Goal: Task Accomplishment & Management: Manage account settings

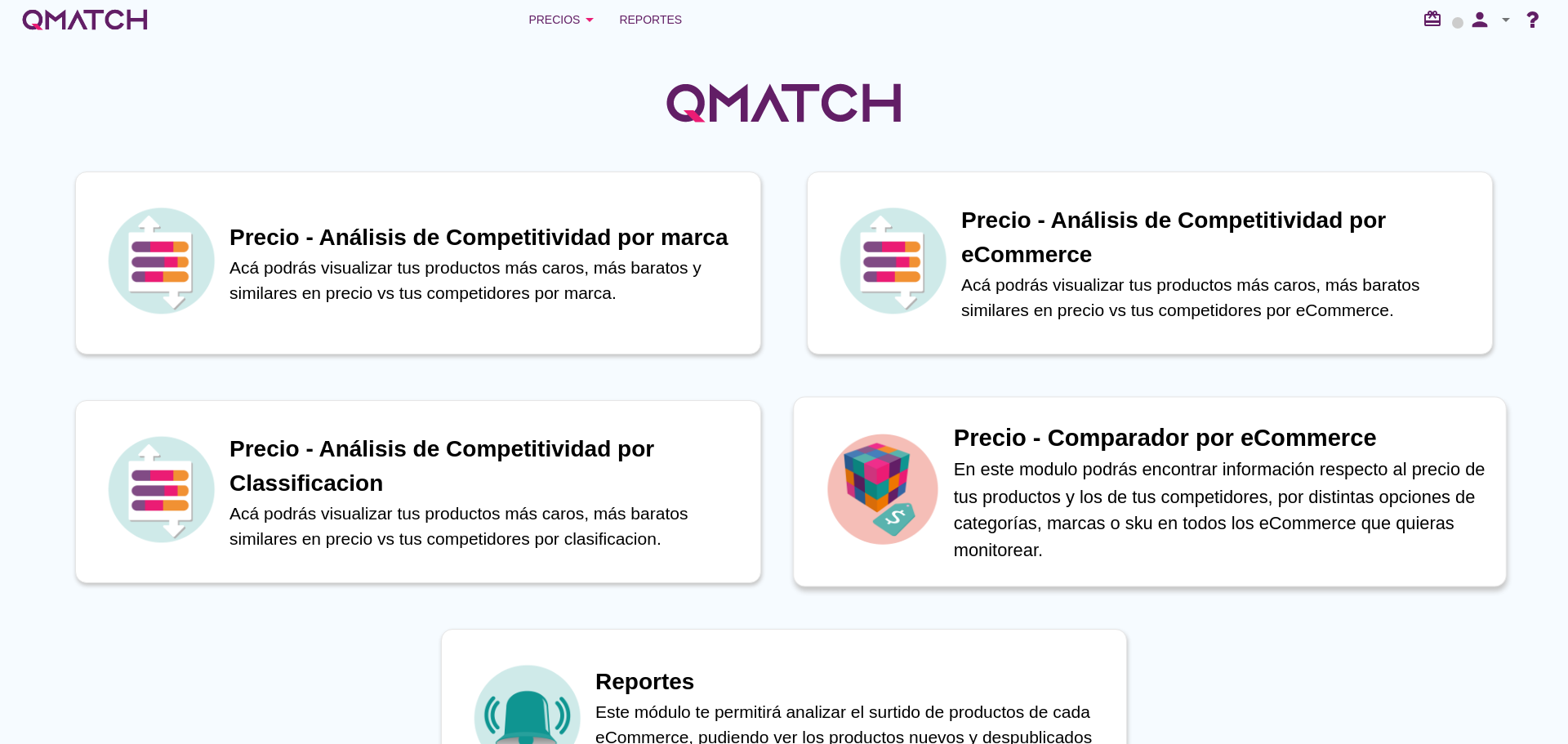
click at [777, 489] on p "En este modulo podrás encontrar información respecto al precio de tus productos…" at bounding box center [1221, 509] width 535 height 107
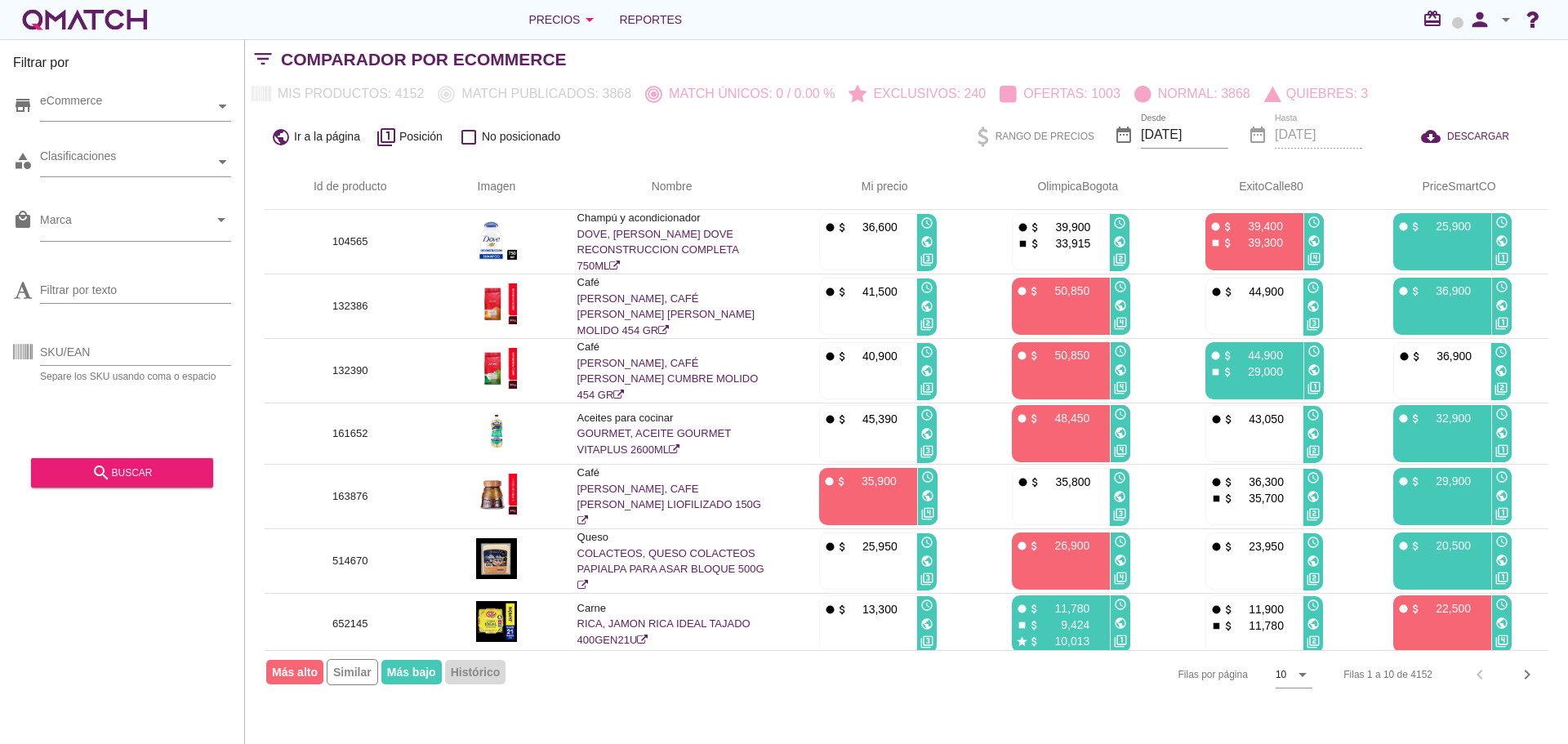
click at [777, 16] on icon "arrow_drop_down" at bounding box center [1506, 19] width 19 height 19
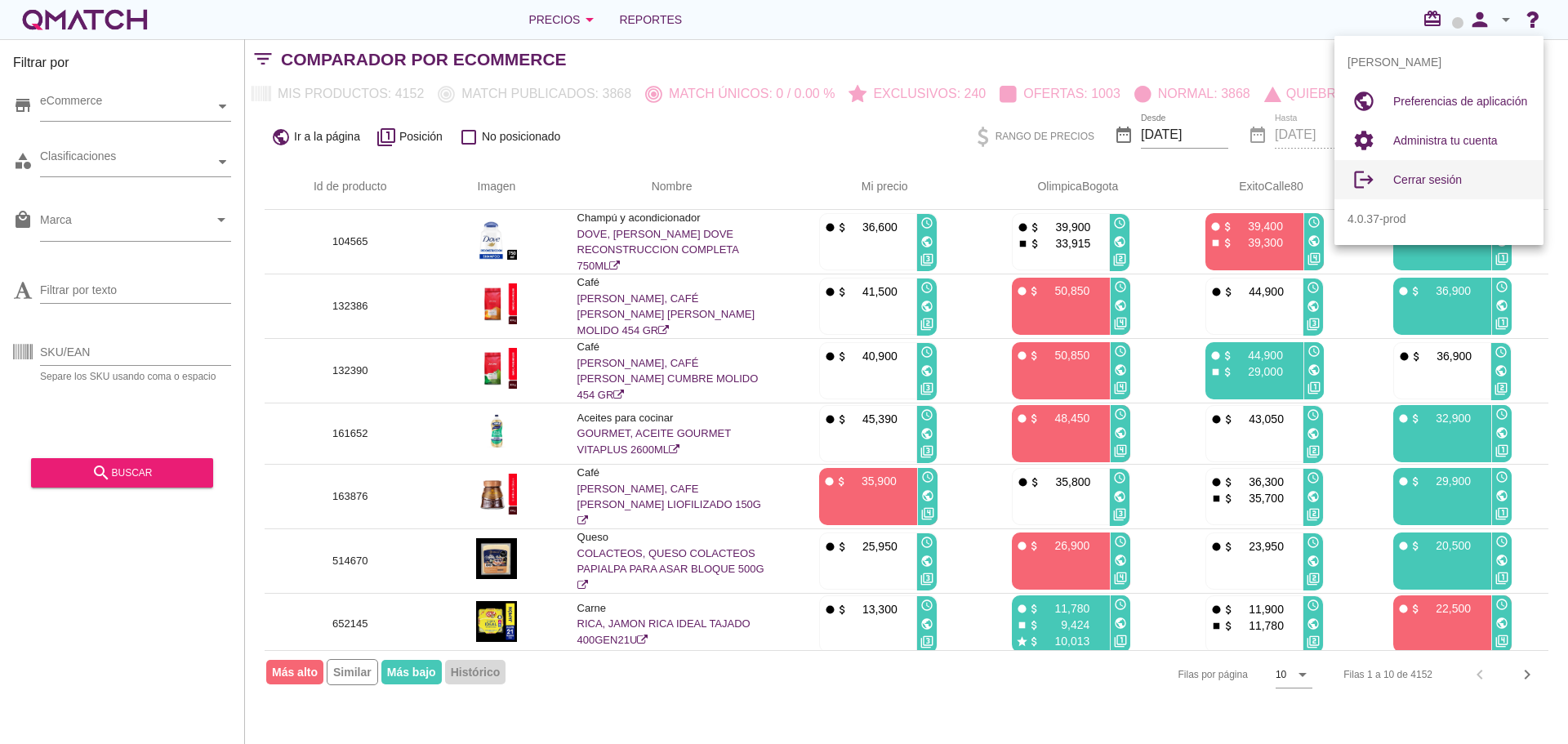
click at [777, 174] on div "Cerrar sesión" at bounding box center [1461, 180] width 137 height 19
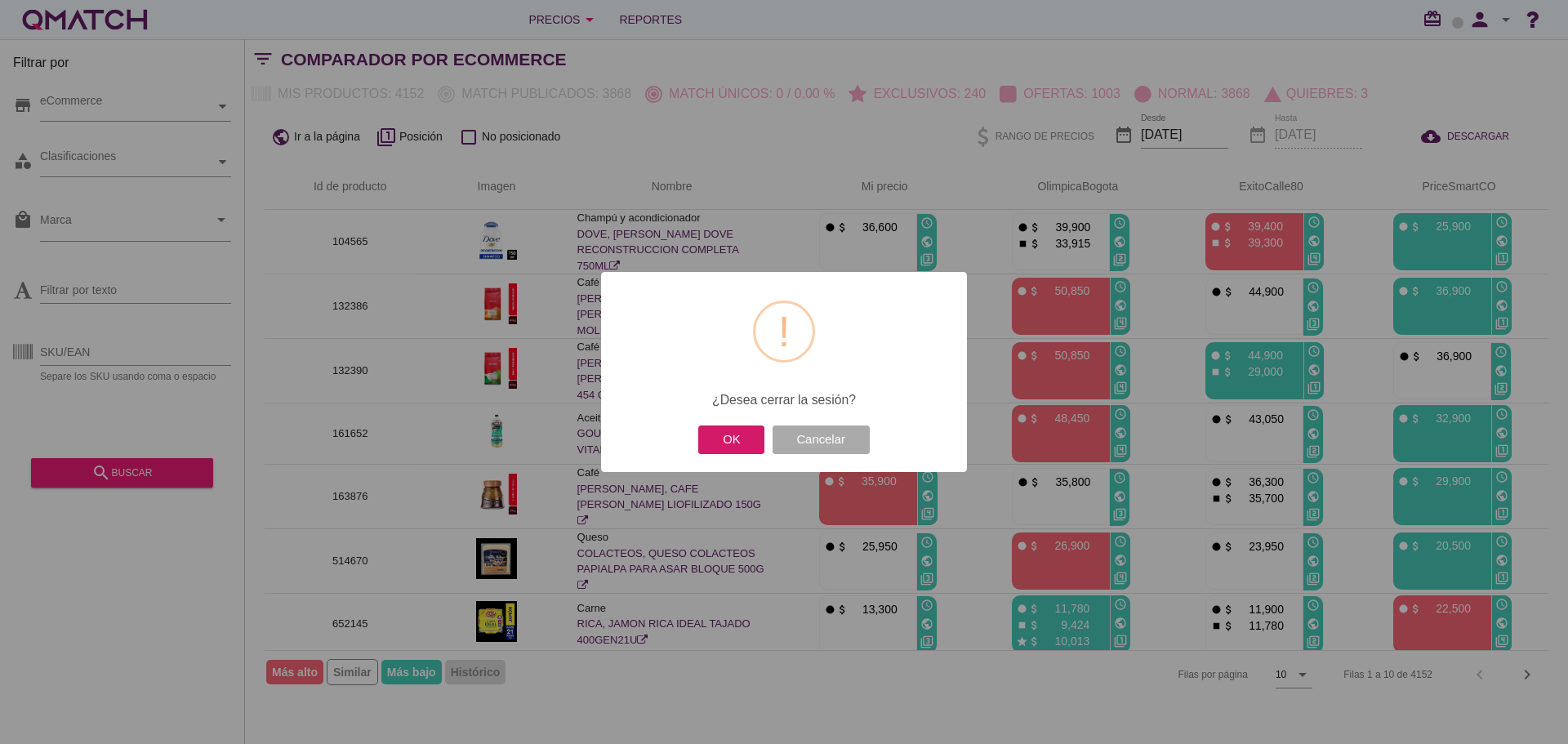
click at [721, 432] on button "OK" at bounding box center [731, 440] width 66 height 29
